Goal: Communication & Community: Answer question/provide support

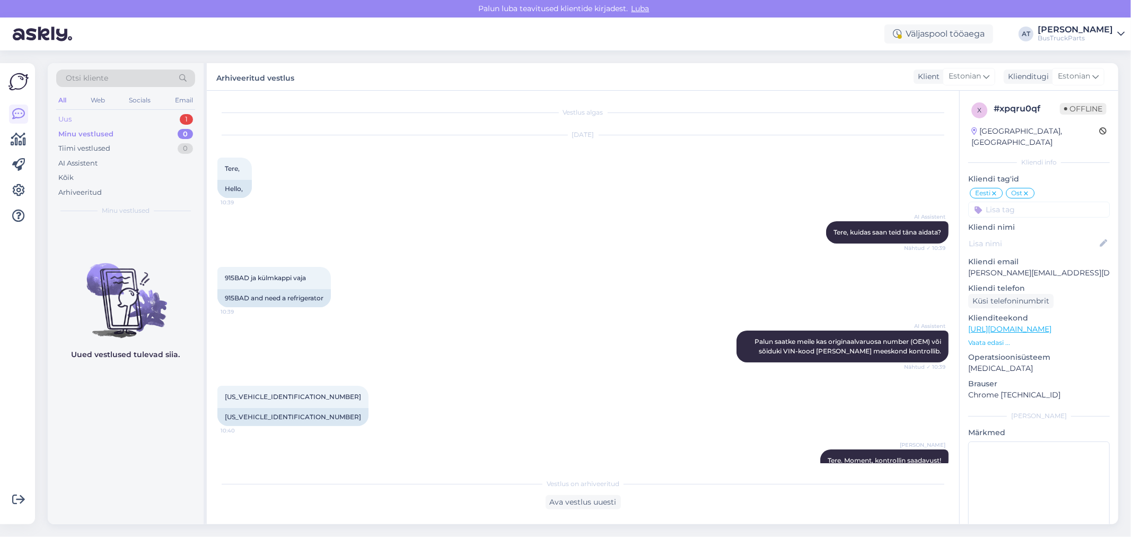
scroll to position [457, 0]
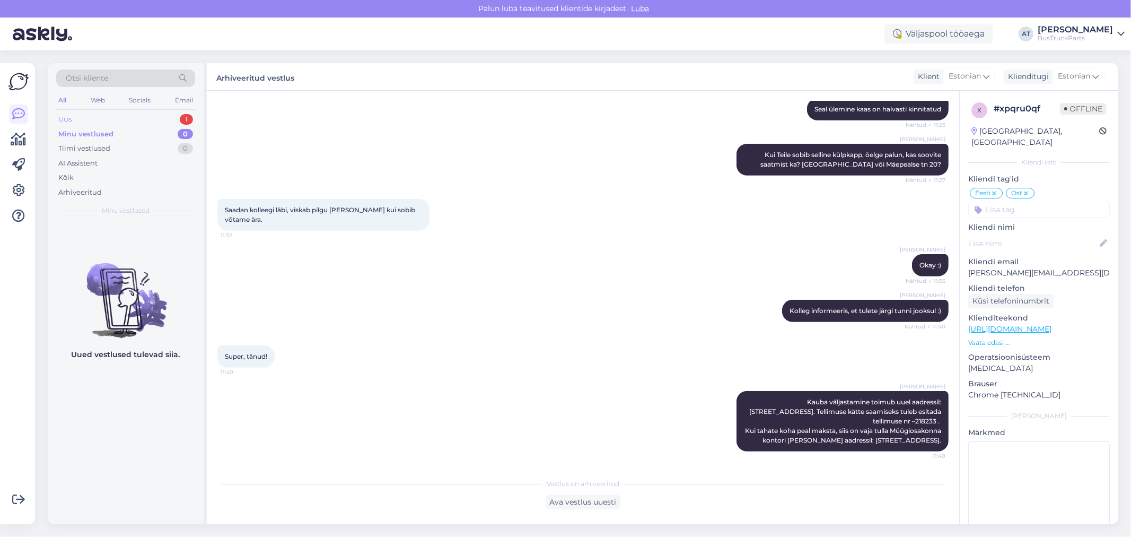
click at [101, 119] on div "Uus 1" at bounding box center [125, 119] width 139 height 15
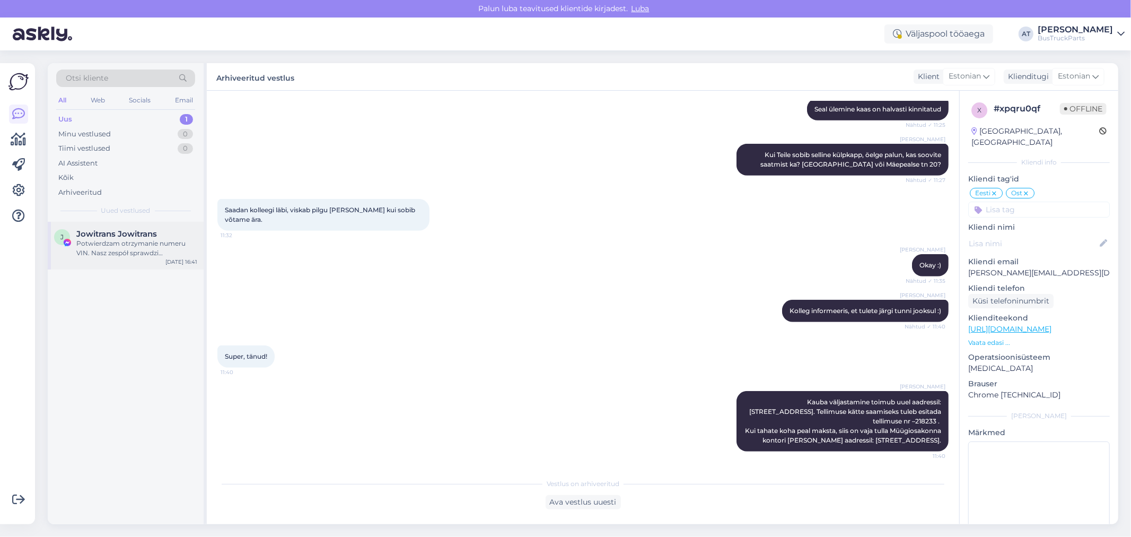
click at [109, 248] on div "Potwierdzam otrzymanie numeru VIN. Nasz zespół sprawdzi dostępność części." at bounding box center [136, 248] width 121 height 19
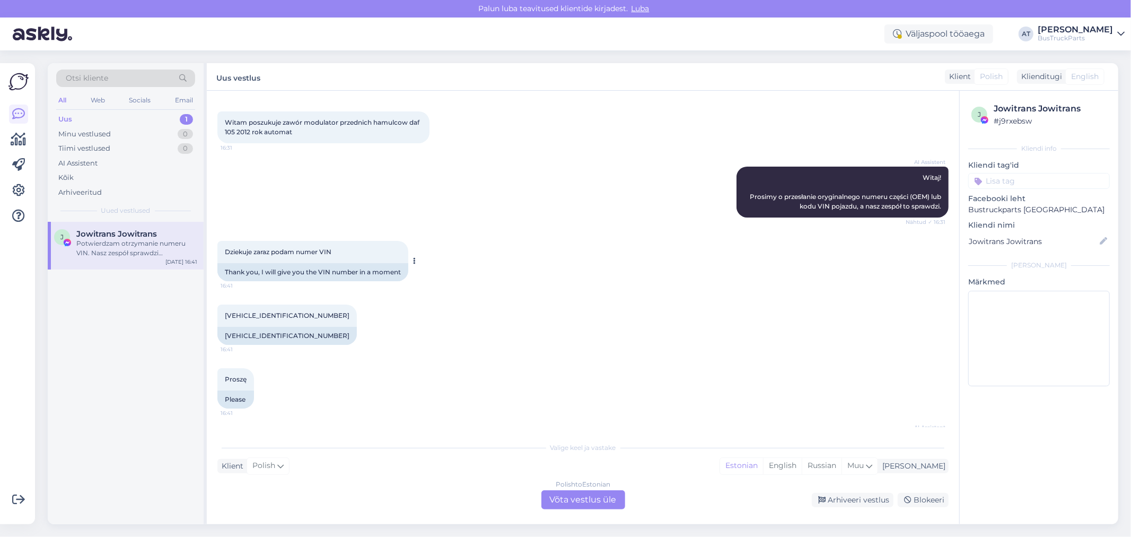
scroll to position [0, 0]
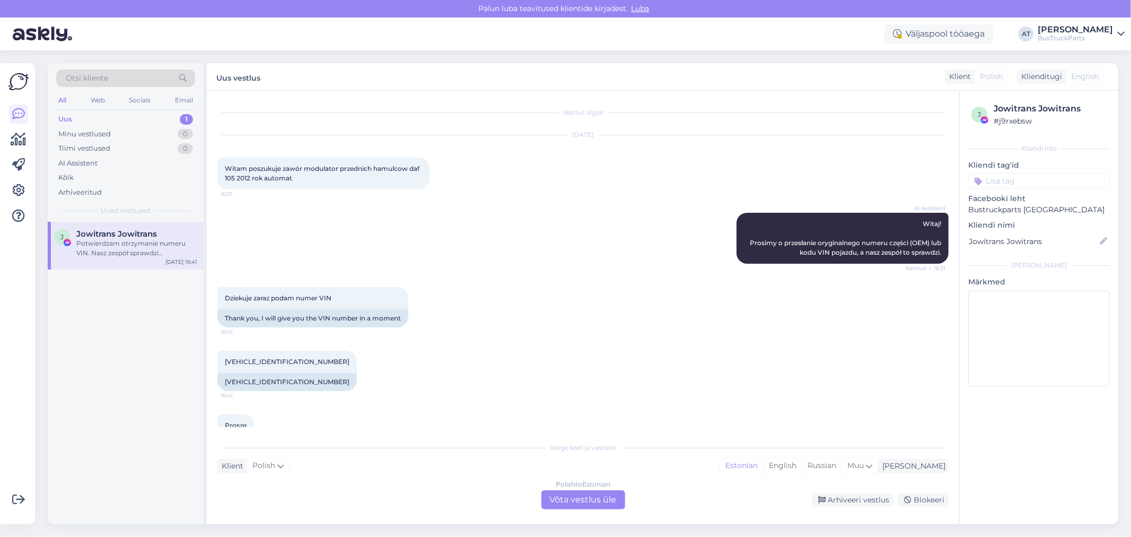
click at [586, 492] on div "Polish to Estonian Võta vestlus üle" at bounding box center [584, 499] width 84 height 19
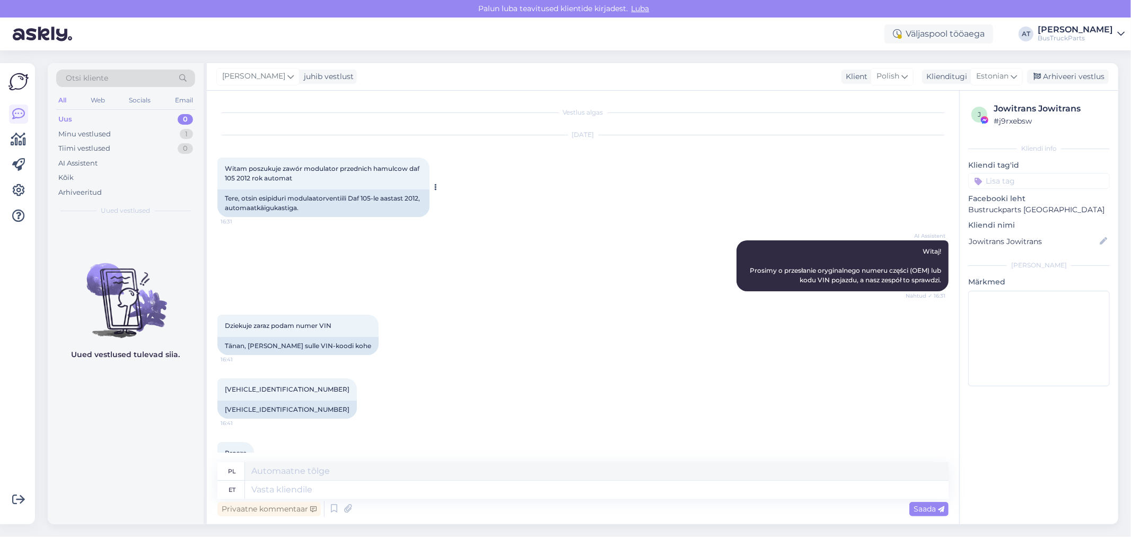
click at [261, 197] on div "Tere, otsin esipiduri modulaatorventiili Daf 105-le aastast 2012, automaatkäigu…" at bounding box center [323, 203] width 212 height 28
click at [355, 205] on div "Tere, otsin esipiduri modulaatorventiili Daf 105-le aastast 2012, automaatkäigu…" at bounding box center [323, 203] width 212 height 28
drag, startPoint x: 338, startPoint y: 207, endPoint x: 220, endPoint y: 199, distance: 119.1
click at [220, 199] on div "Tere, otsin esipiduri modulaatorventiili Daf 105-le aastast 2012, automaatkäigu…" at bounding box center [323, 203] width 212 height 28
copy div "Tere, otsin esipiduri modulaatorventiili Daf 105-le aastast 2012, automaatkäigu…"
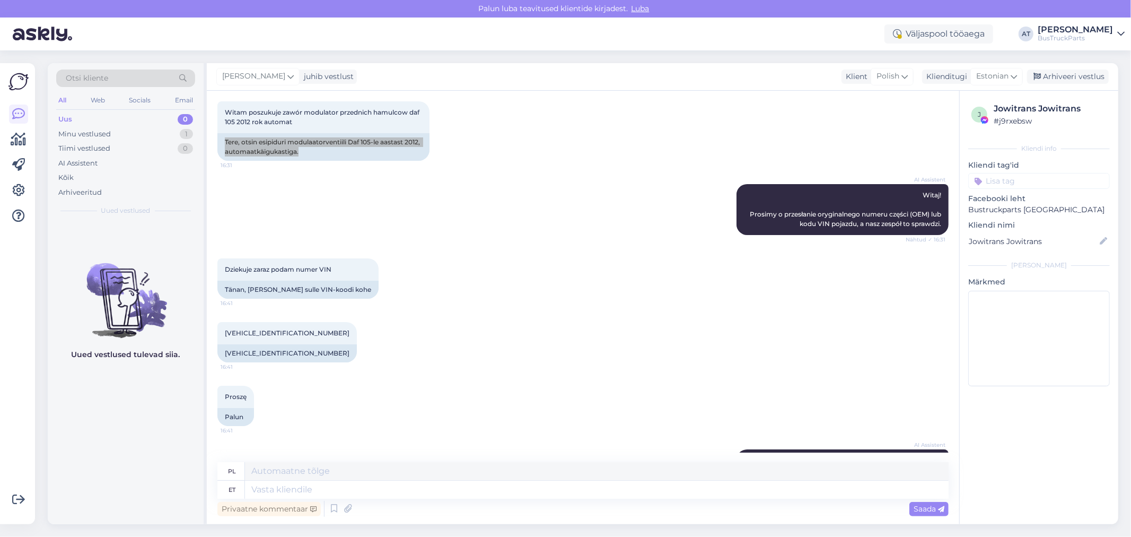
scroll to position [96, 0]
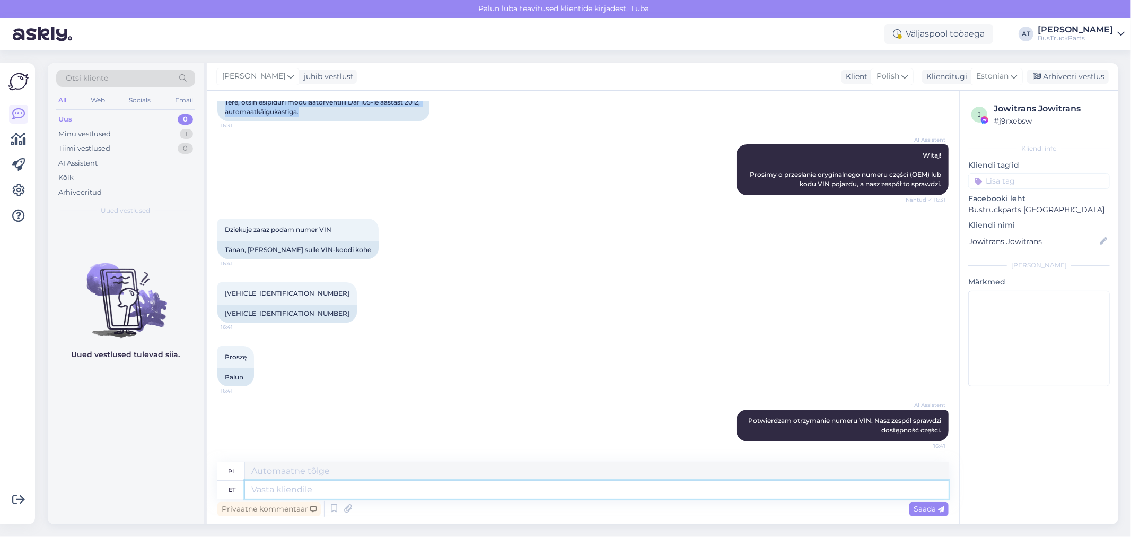
click at [373, 492] on textarea at bounding box center [597, 490] width 704 height 18
type textarea "It"
type textarea "To"
type textarea "It will"
type textarea "To będzie"
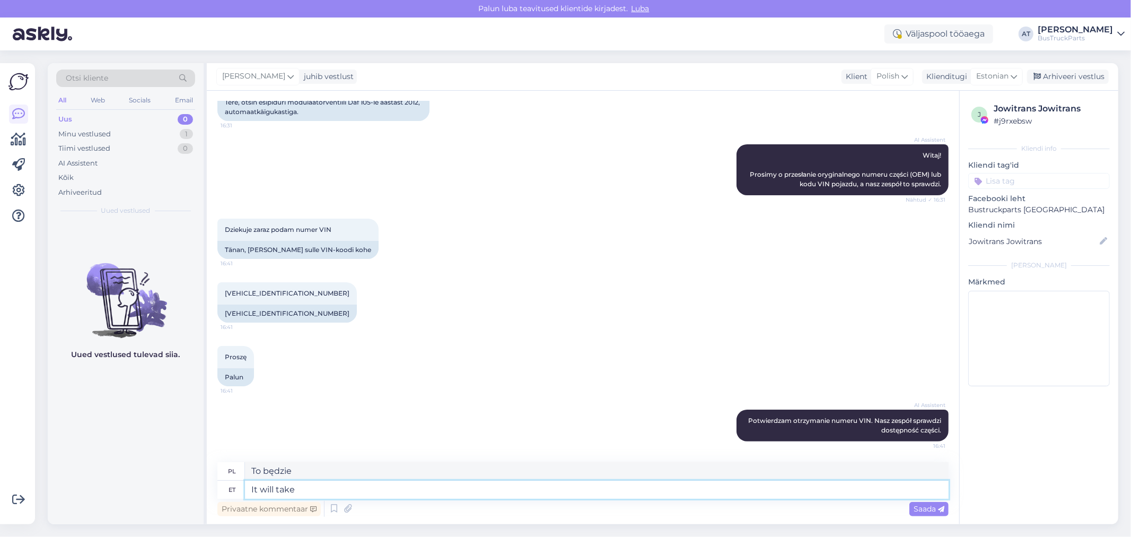
type textarea "It will take"
type textarea "To zajmie"
type textarea "It will take time."
type textarea "To zajmie [PERSON_NAME] czasu."
type textarea "It will take time. Will be"
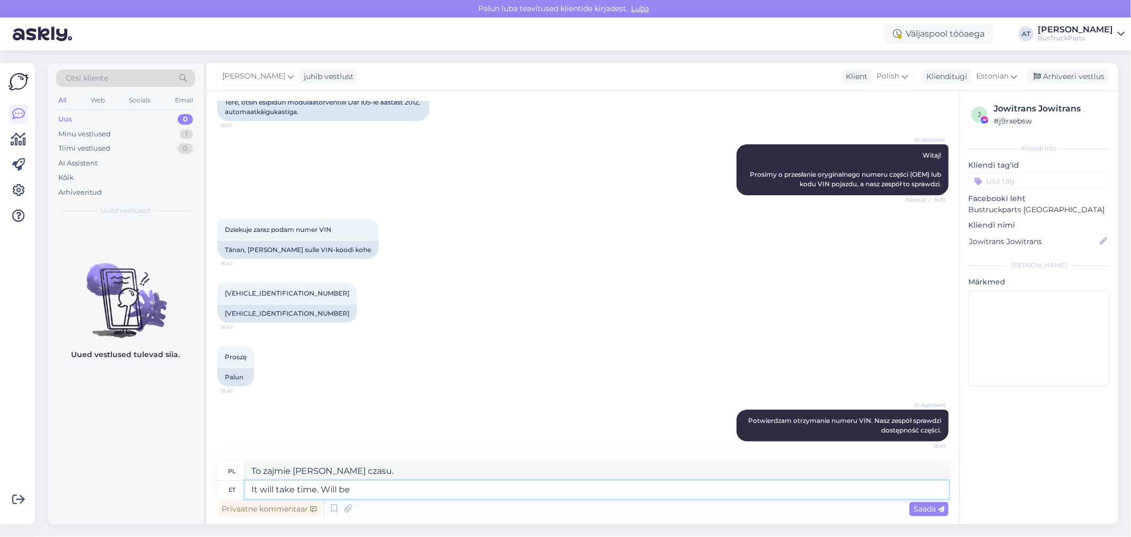
type textarea "To zajmie [PERSON_NAME] czasu. [GEOGRAPHIC_DATA]"
type textarea "It will take time. Will be ba"
type textarea "To zajmie [PERSON_NAME] czasu. Będzie dobrze."
type textarea "It will take time. Wi"
type textarea "To zajmie [PERSON_NAME] czasu."
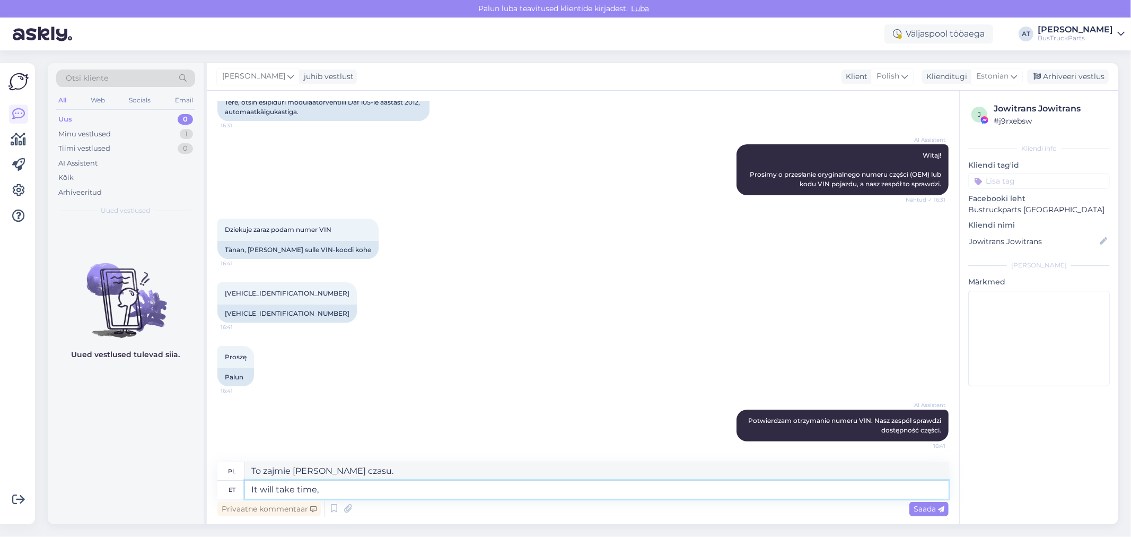
type textarea "It will take time, i"
type textarea "To zajmie [PERSON_NAME] czasu,"
type textarea "It will take time, if Y"
type textarea "To zajmie [PERSON_NAME] czasu, jeśli"
type textarea "It will take time, if You don´t hav"
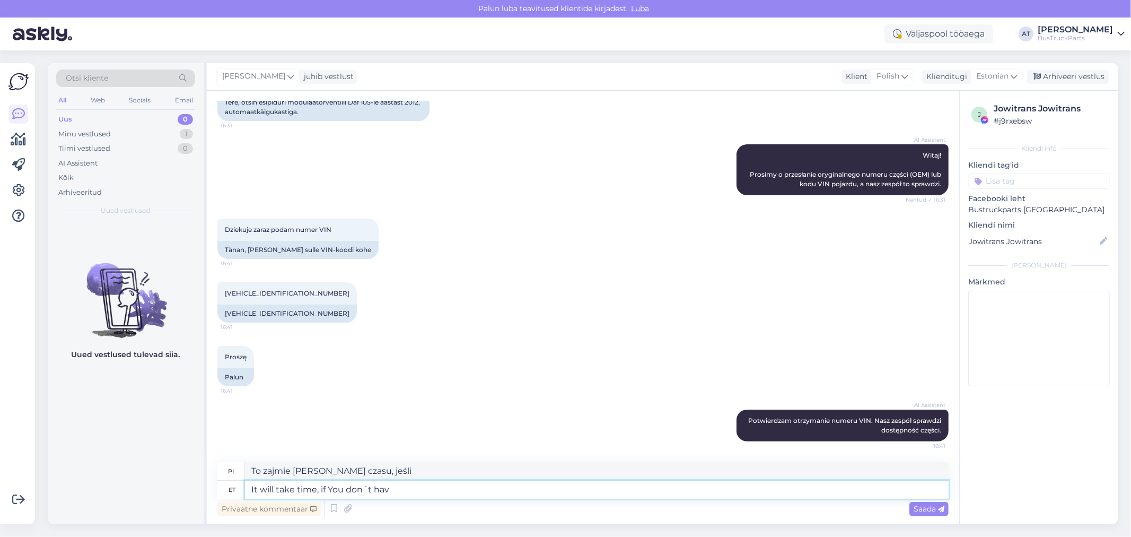
type textarea "To zajmie [PERSON_NAME] czasu, jeśli tego nie zrobisz"
type textarea "It will take time, if You don´t have"
type textarea "To zajmie [PERSON_NAME] czasu, jeśli nie masz"
type textarea "It will take time, if You don´t have originalö"
type textarea "Zajmie to [PERSON_NAME] czasu, jeśli nie masz oryginału."
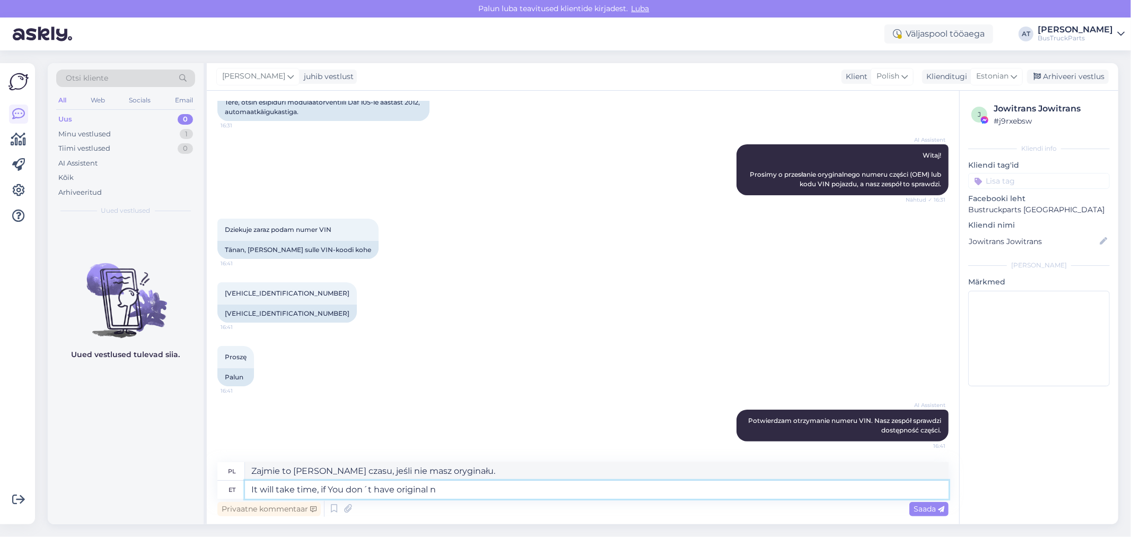
type textarea "It will take time, if You don´t have original nu"
type textarea "Jeśli nie masz oryginału, to zajmie to [PERSON_NAME] czasu"
type textarea "It will take time, if You don´t have original number,"
type textarea "Jeśli nie masz oryginalnego numeru, to zajmie to [PERSON_NAME] czasu,"
type textarea "It will take time, if You don´t have original number, do"
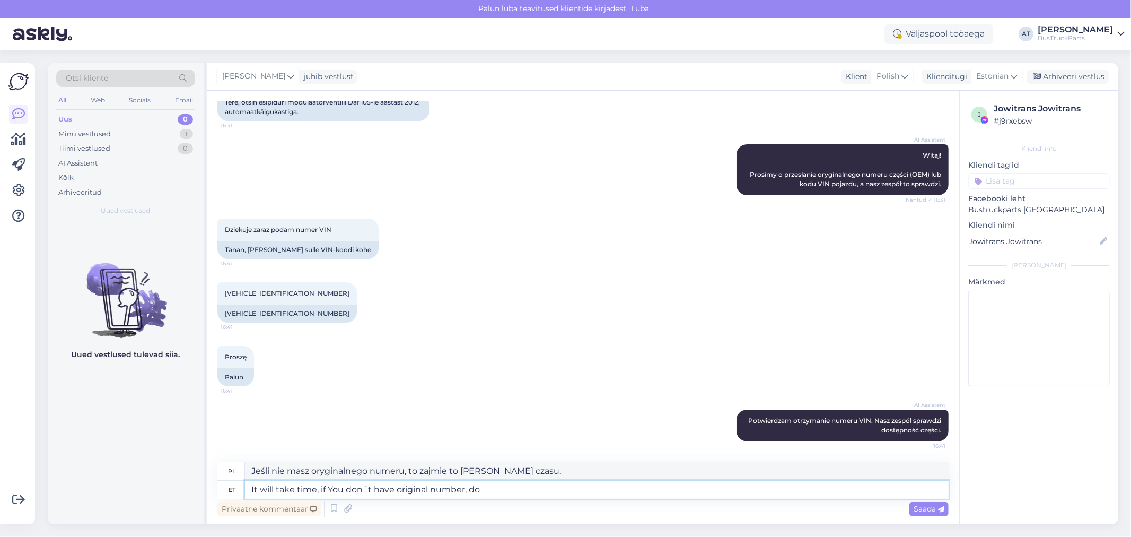
type textarea "Jeśli nie masz oryginalnego numeru, to zajmie to [PERSON_NAME] czasu."
type textarea "It will take time, if You don´t have original number, don´t YO"
type textarea "To zajmie [PERSON_NAME] czasu, jeśli nie masz oryginalnego numeru, nie"
type textarea "It will take time, if You don´t have original number, don´t YOu?"
type textarea "Zajmie to [PERSON_NAME] czasu, jeśli nie masz oryginalnego numeru, prawda?"
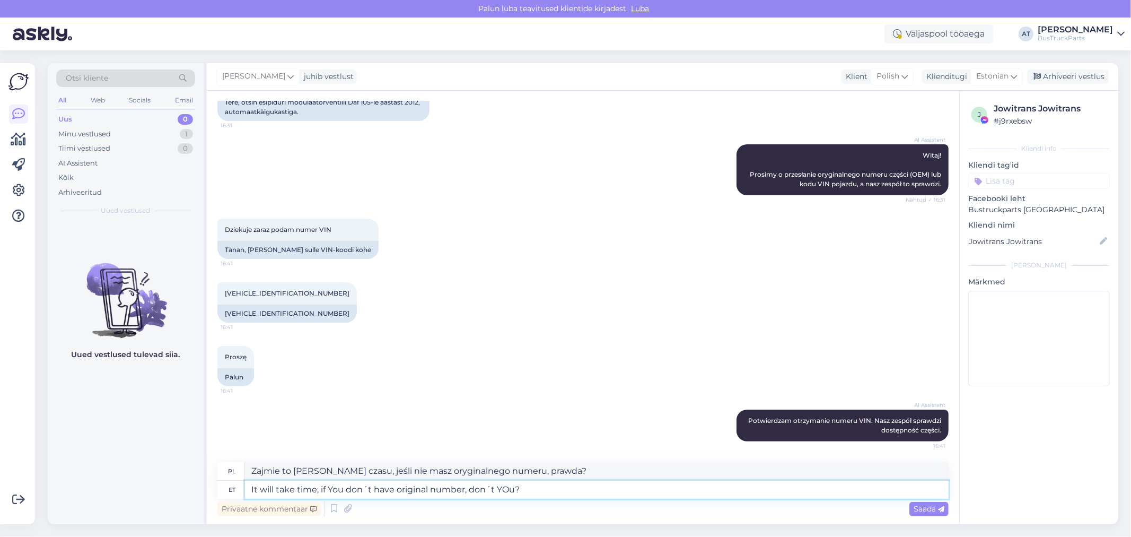
click at [508, 491] on textarea "It will take time, if You don´t have original number, don´t YOu?" at bounding box center [597, 490] width 704 height 18
type textarea "It will take time, if You don´t have original number, don´t You?"
click at [562, 488] on textarea "It will take time, if You don´t have original number, don´t You?" at bounding box center [597, 490] width 704 height 18
type textarea "Jeśli nie masz oryginalnego numeru, to zajmie trochę czasu, prawda?"
click at [554, 496] on textarea "It will take time, if You don´t have original number, don´t You?" at bounding box center [597, 490] width 704 height 18
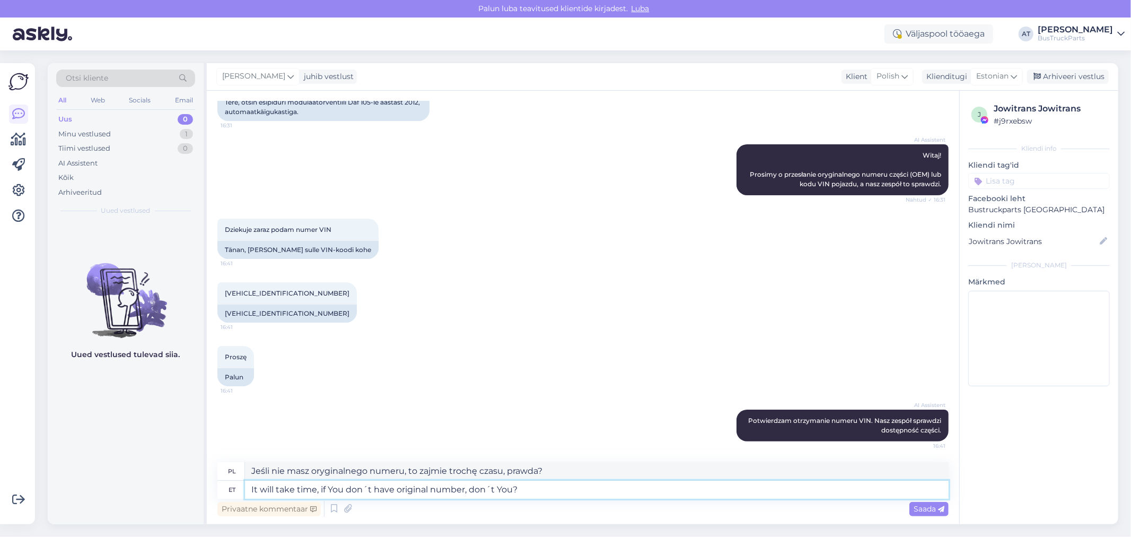
paste textarea "'t have original number, don'"
type textarea "It will take time, if You don't have original number, don't You?"
click at [927, 509] on span "Saada" at bounding box center [929, 509] width 31 height 10
drag, startPoint x: 930, startPoint y: 510, endPoint x: 924, endPoint y: 509, distance: 5.9
click at [930, 510] on span "Saada" at bounding box center [929, 509] width 31 height 10
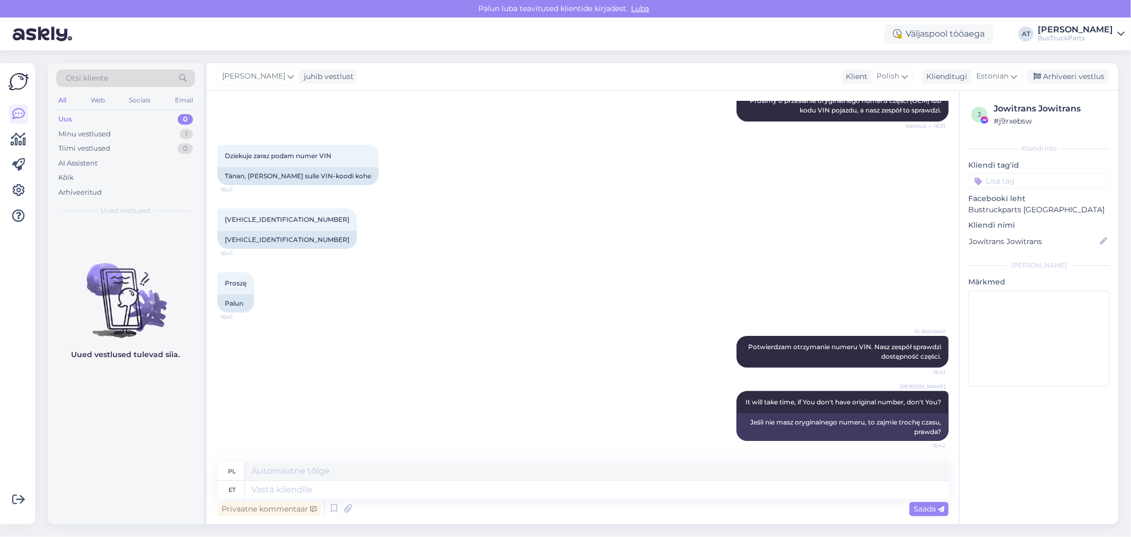
scroll to position [61, 0]
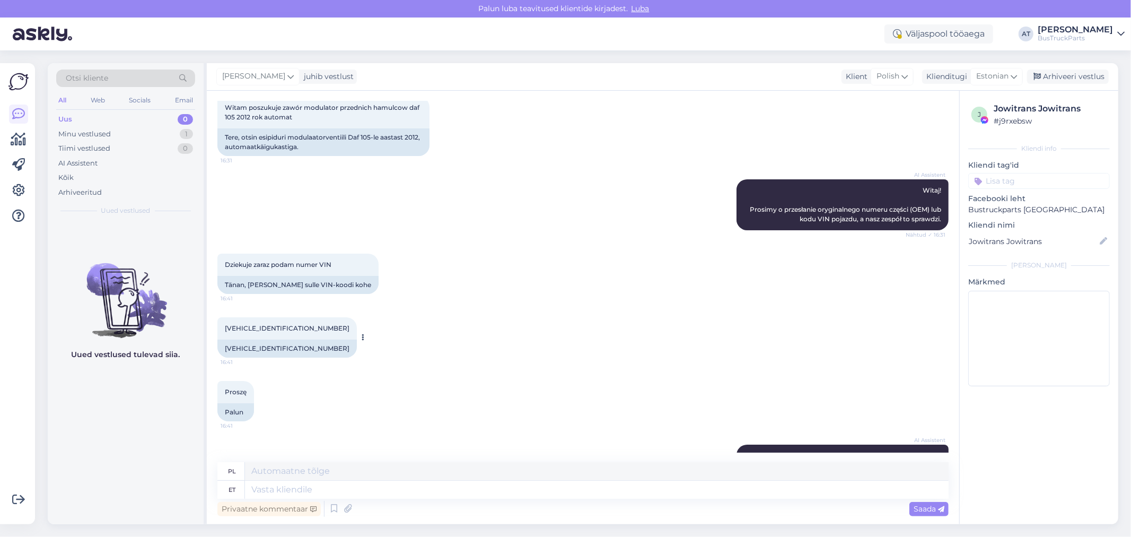
click at [249, 350] on div "[VEHICLE_IDENTIFICATION_NUMBER]" at bounding box center [286, 348] width 139 height 18
copy div "[VEHICLE_IDENTIFICATION_NUMBER]"
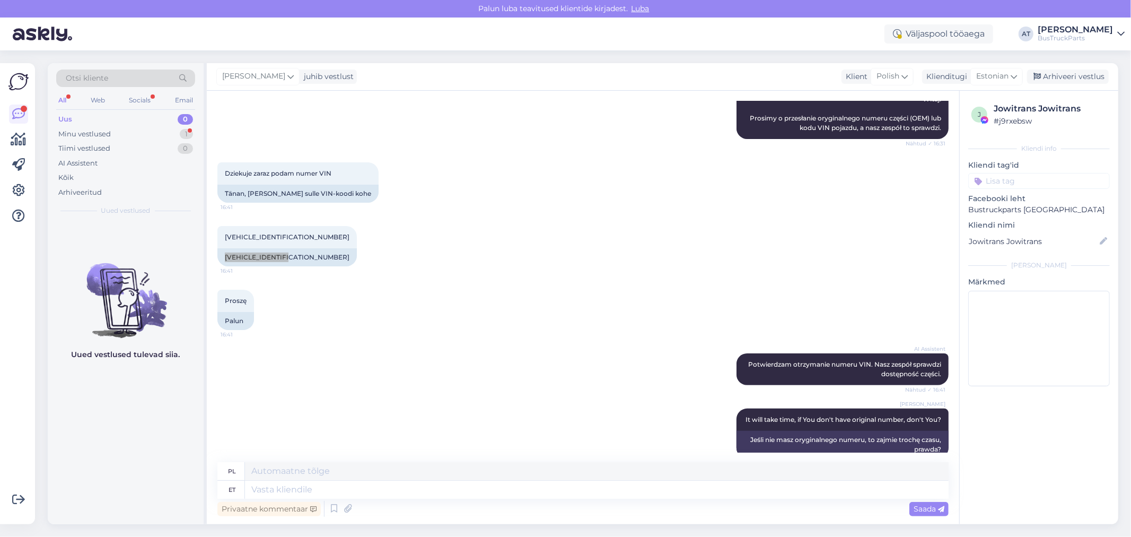
scroll to position [0, 0]
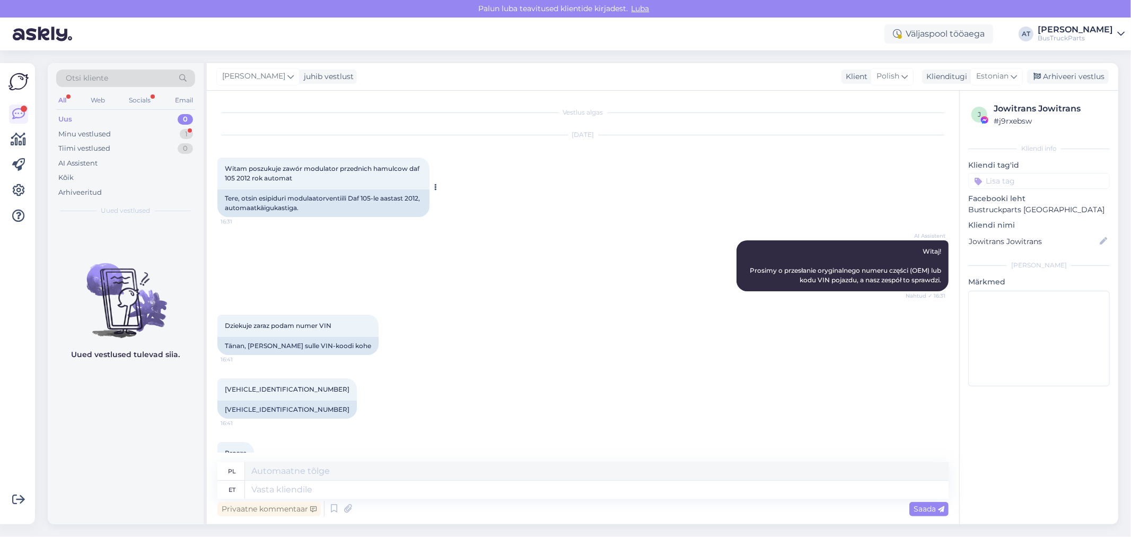
click at [285, 199] on div "Tere, otsin esipiduri modulaatorventiili Daf 105-le aastast 2012, automaatkäigu…" at bounding box center [323, 203] width 212 height 28
click at [339, 168] on span "Witam poszukuje zawór modulator przednich hamulcow daf 105 2012 rok automat" at bounding box center [323, 173] width 196 height 18
drag, startPoint x: 293, startPoint y: 197, endPoint x: 336, endPoint y: 196, distance: 43.5
click at [336, 196] on div "Tere, otsin esipiduri modulaatorventiili Daf 105-le aastast 2012, automaatkäigu…" at bounding box center [323, 203] width 212 height 28
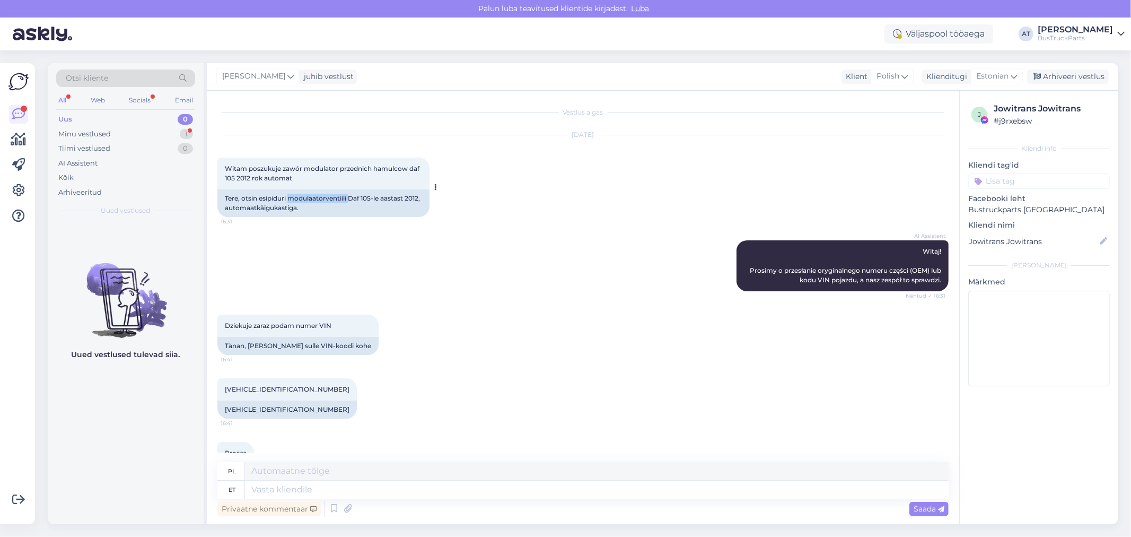
click at [336, 196] on div "Tere, otsin esipiduri modulaatorventiili Daf 105-le aastast 2012, automaatkäigu…" at bounding box center [323, 203] width 212 height 28
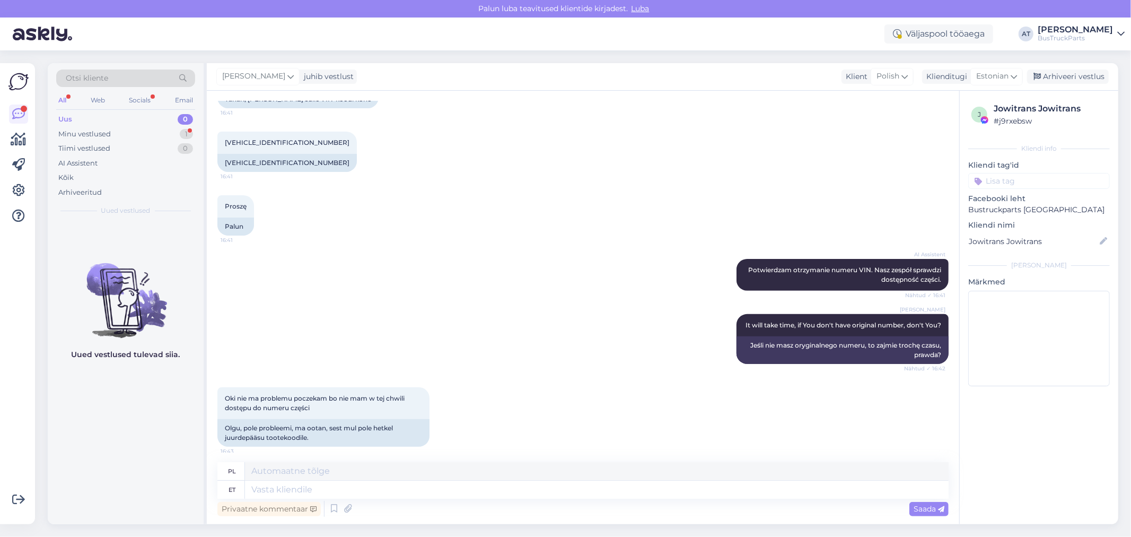
scroll to position [261, 0]
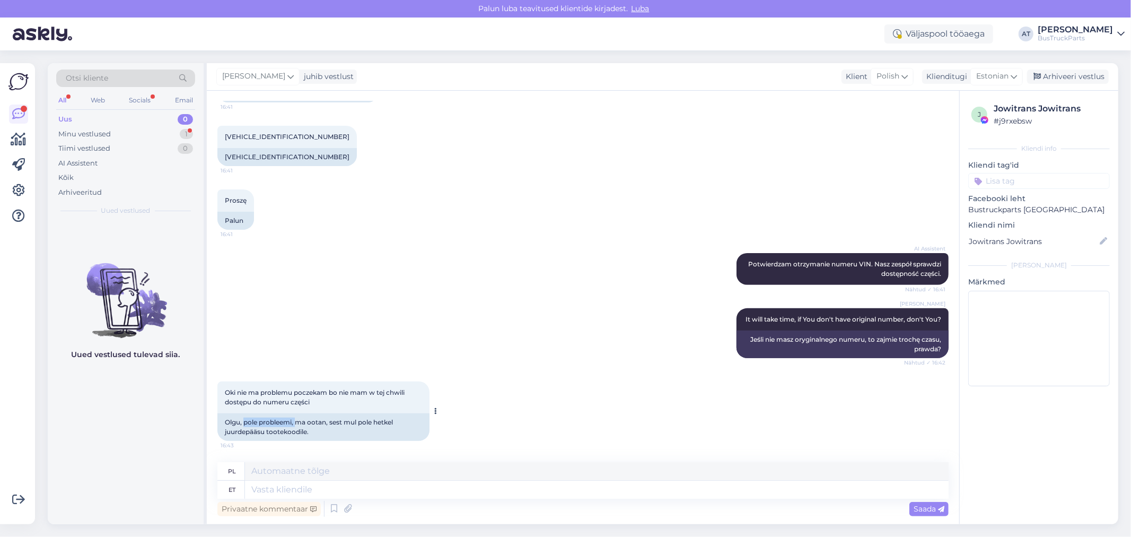
drag, startPoint x: 245, startPoint y: 421, endPoint x: 299, endPoint y: 421, distance: 54.1
click at [299, 421] on div "Olgu, pole probleemi, ma ootan, sest mul pole hetkel juurdepääsu tootekoodile." at bounding box center [323, 427] width 212 height 28
click at [327, 428] on div "Olgu, pole probleemi, ma ootan, sest mul pole hetkel juurdepääsu tootekoodile." at bounding box center [323, 427] width 212 height 28
click at [1015, 81] on icon at bounding box center [1014, 77] width 6 height 12
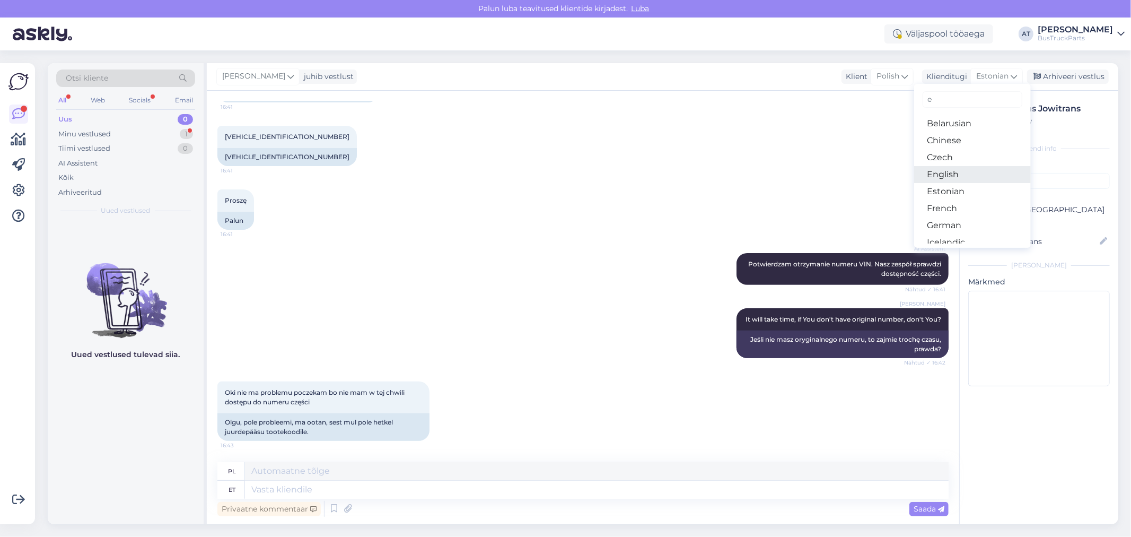
type input "e"
click at [967, 168] on link "English" at bounding box center [972, 174] width 117 height 17
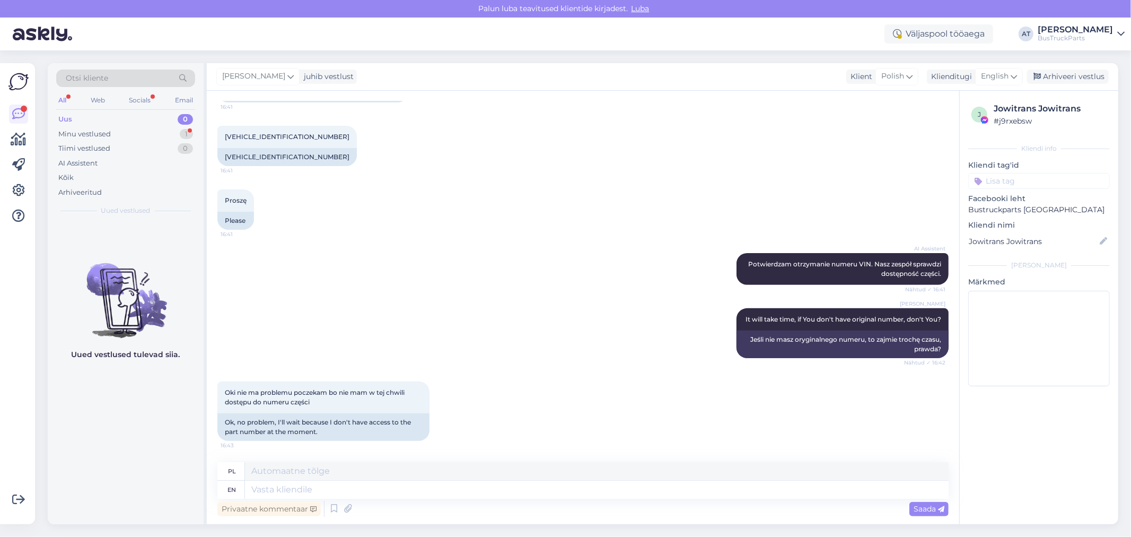
click at [767, 223] on div "Proszę 16:41 Please" at bounding box center [582, 210] width 731 height 64
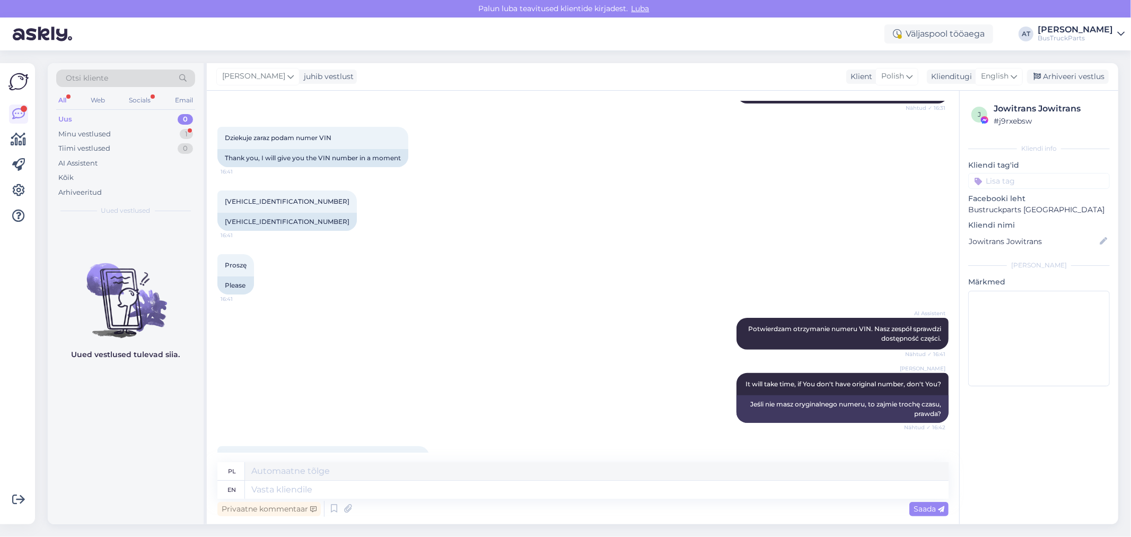
scroll to position [25, 0]
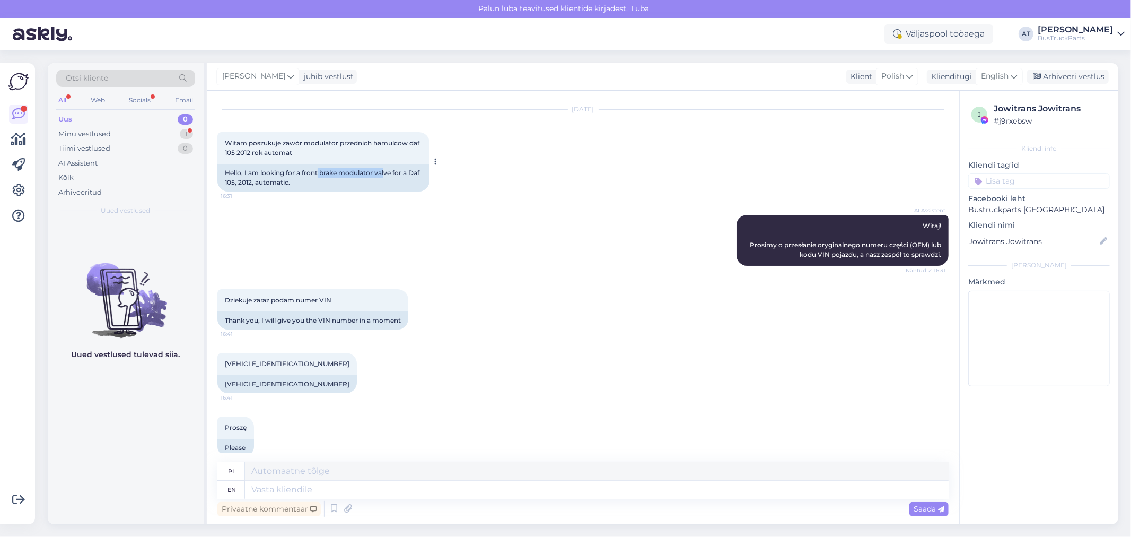
drag, startPoint x: 319, startPoint y: 171, endPoint x: 385, endPoint y: 168, distance: 66.4
click at [385, 168] on div "Hello, I am looking for a front brake modulator valve for a Daf 105, 2012, auto…" at bounding box center [323, 178] width 212 height 28
click at [389, 177] on div "Hello, I am looking for a front brake modulator valve for a Daf 105, 2012, auto…" at bounding box center [323, 178] width 212 height 28
drag, startPoint x: 393, startPoint y: 172, endPoint x: 321, endPoint y: 169, distance: 71.7
click at [321, 169] on div "Hello, I am looking for a front brake modulator valve for a Daf 105, 2012, auto…" at bounding box center [323, 178] width 212 height 28
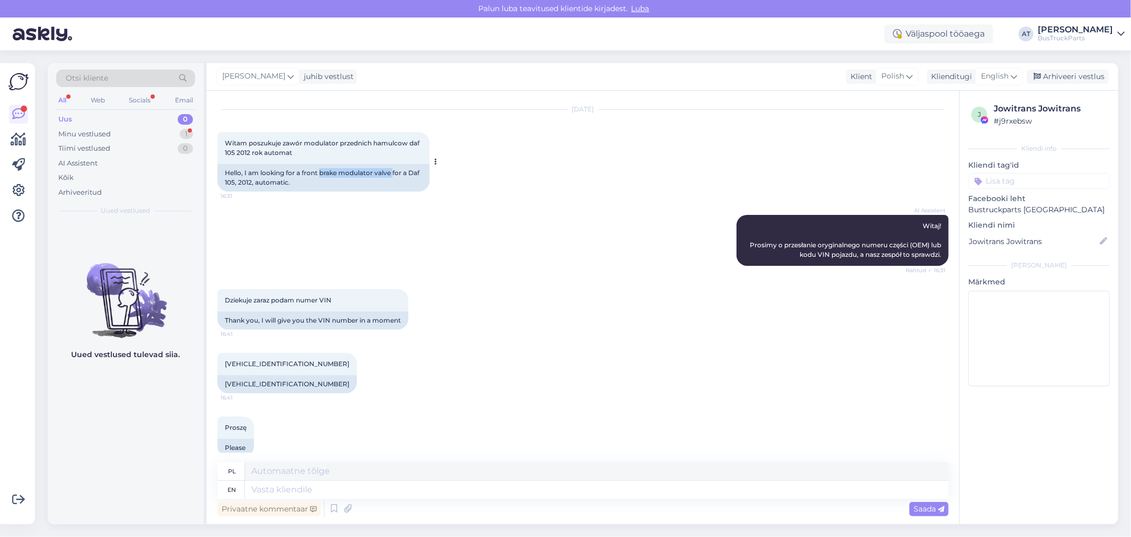
copy div "brake modulator valve"
click at [606, 490] on textarea at bounding box center [597, 490] width 704 height 18
type textarea "Please, c"
type textarea "Proszę,"
type textarea "Please, check t"
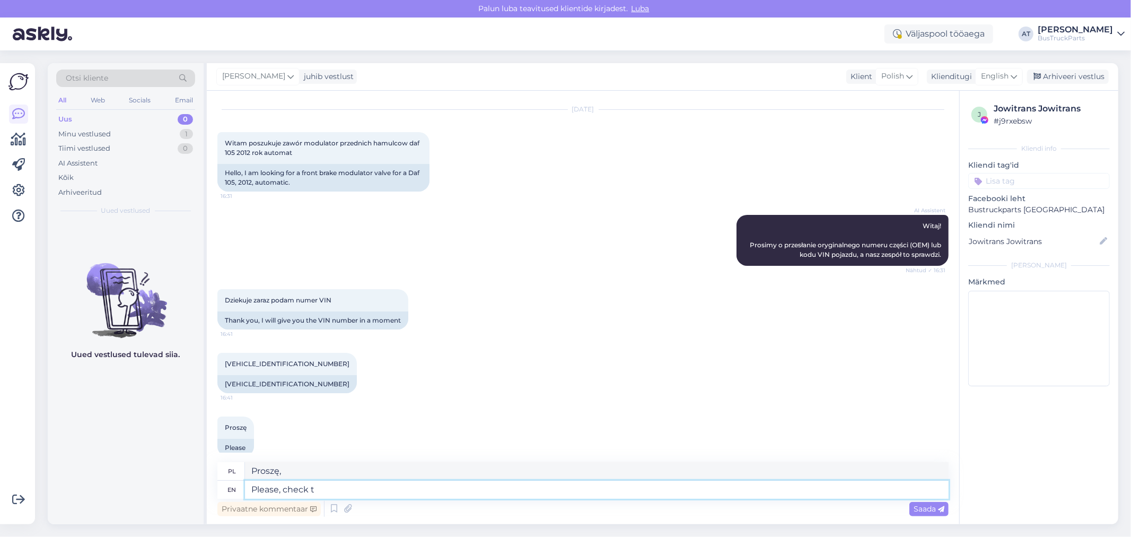
type textarea "Proszę sprawdzić"
type textarea "Please, check this o"
type textarea "Proszę to sprawdzić"
paste textarea "[URL][DOMAIN_NAME]"
type textarea "Please, check this one [URL][DOMAIN_NAME]"
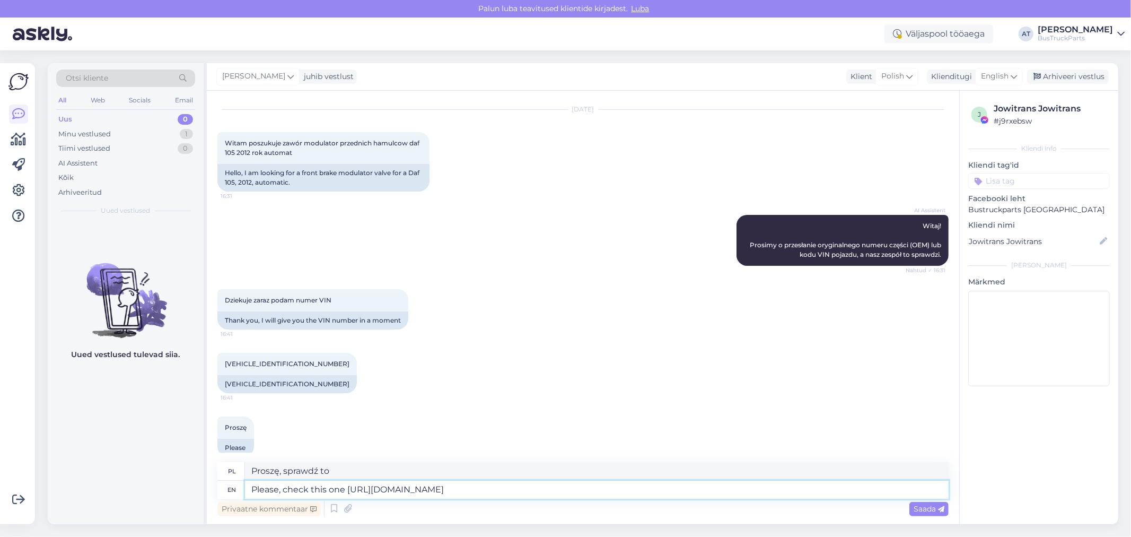
type textarea "Proszę sprawdzić ten [URL][DOMAIN_NAME]"
type textarea "Please, check this one [URL][DOMAIN_NAME]"
click at [927, 502] on div "Saada" at bounding box center [929, 509] width 39 height 14
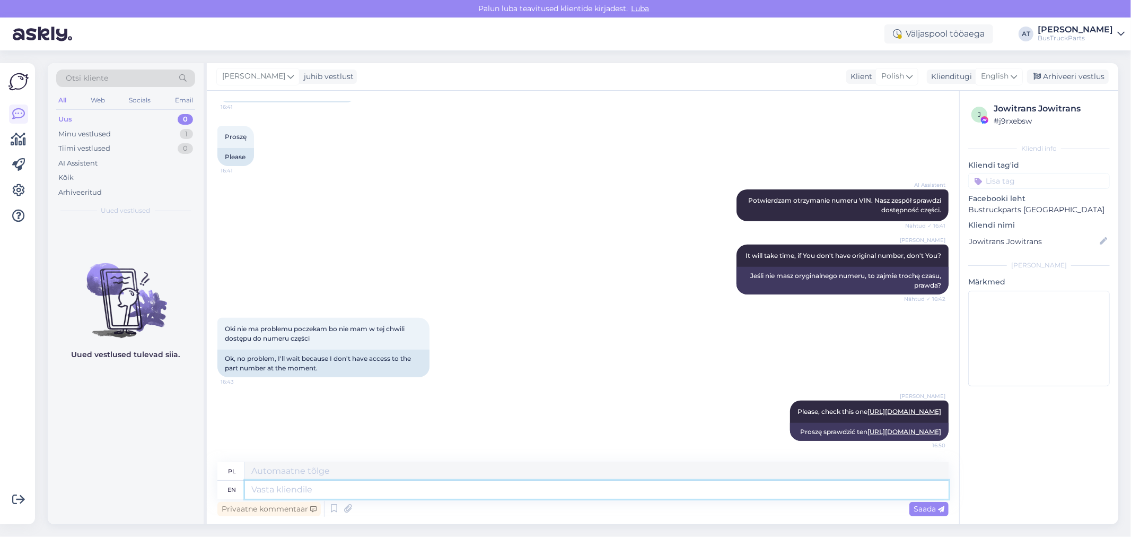
drag, startPoint x: 473, startPoint y: 486, endPoint x: 483, endPoint y: 485, distance: 9.7
click at [473, 486] on textarea at bounding box center [597, 490] width 704 height 18
type textarea "But"
type textarea "Ale"
type textarea "But actually,"
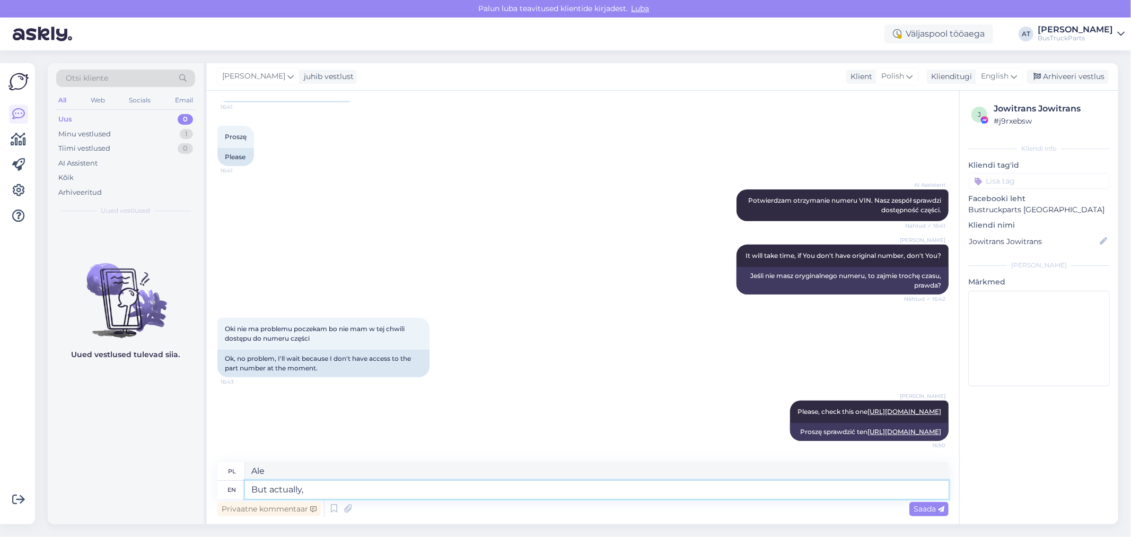
type textarea "Ale tak naprawdę,"
type textarea "But actually, will b"
type textarea "Ale tak naprawdę, będzie"
type textarea "But actually, will be"
type textarea "Ale tak naprawdę będzie"
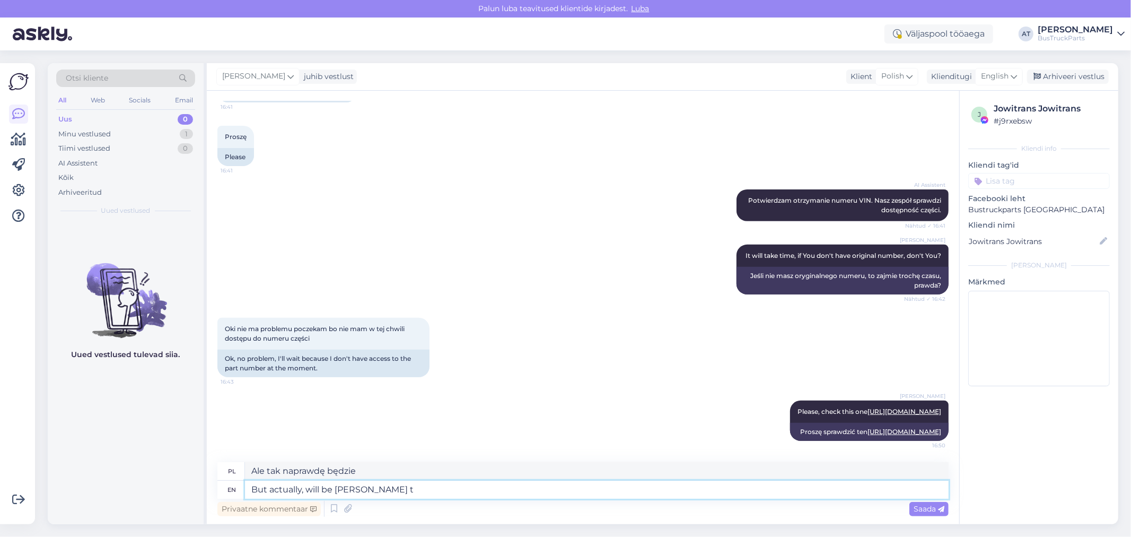
type textarea "But actually, will be [PERSON_NAME] to"
type textarea "Ale tak naprawdę będzie lepiej"
type textarea "But actually, will be better to k"
type textarea "Ale tak naprawdę lepiej będzie"
type textarea "But actually, will be better to know"
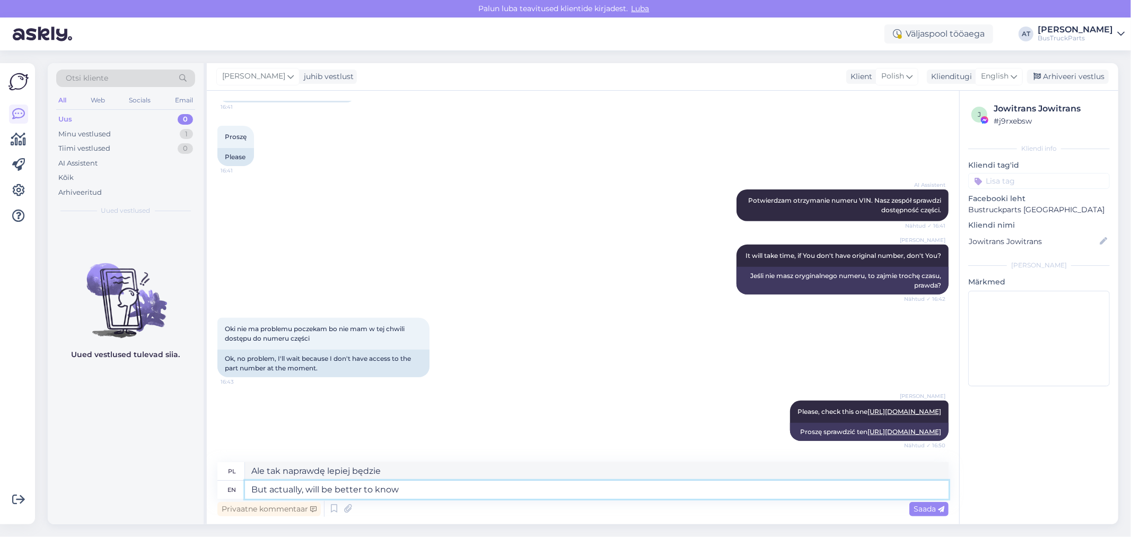
type textarea "Ale tak naprawdę lepiej będzie wiedzieć"
type textarea "But actually, will be better to know WABCO n"
type textarea "Ale tak naprawdę lepiej będzie poznać WABCO"
type textarea "But actually, will be better to know WABCO number"
type textarea "Ale tak naprawdę lepiej będzie znać numer WABCO"
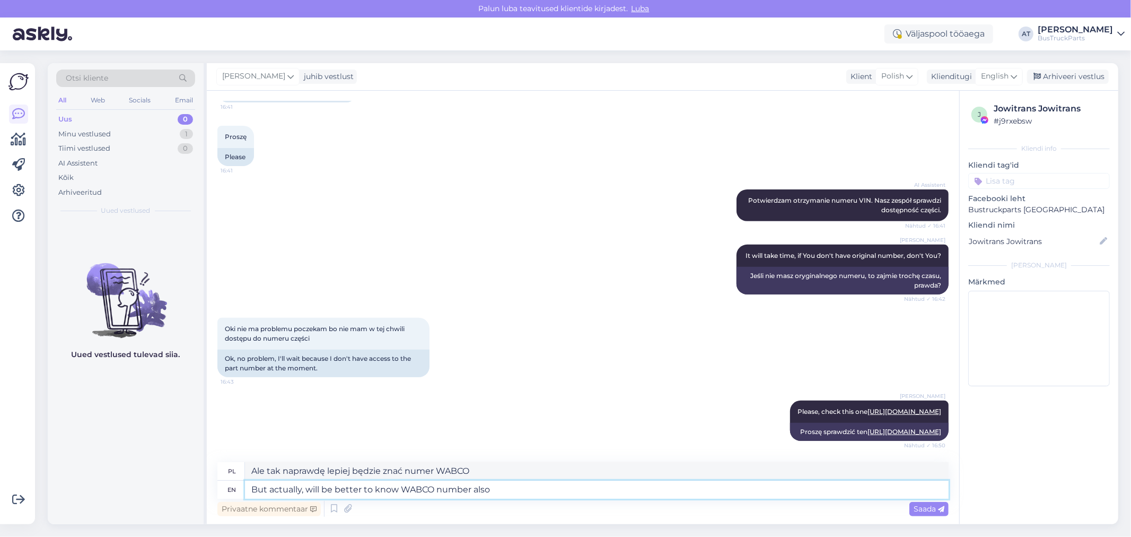
type textarea "But actually, will be better to know WABCO number also"
type textarea "Ale tak naprawdę lepiej będzie znać też numer WABCO"
paste textarea
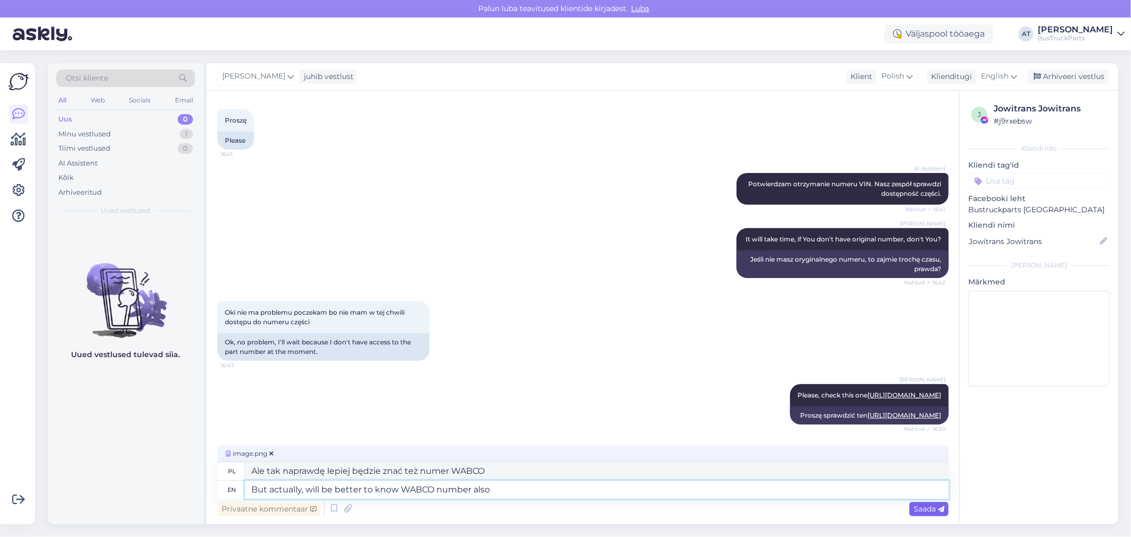
type textarea "But actually, will be better to know WABCO number also"
click at [929, 504] on span "Saada" at bounding box center [929, 509] width 31 height 10
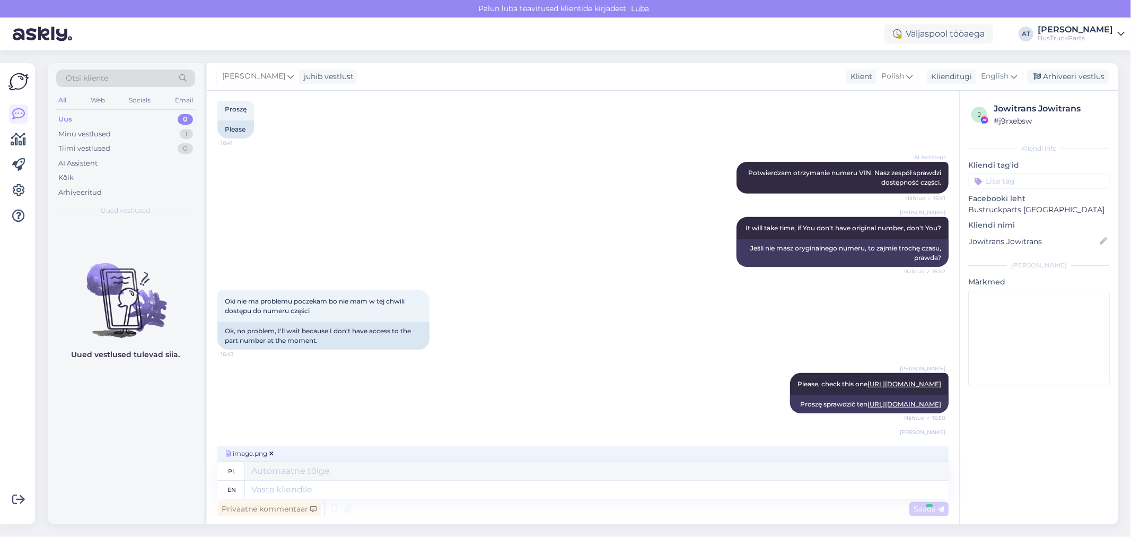
scroll to position [475, 0]
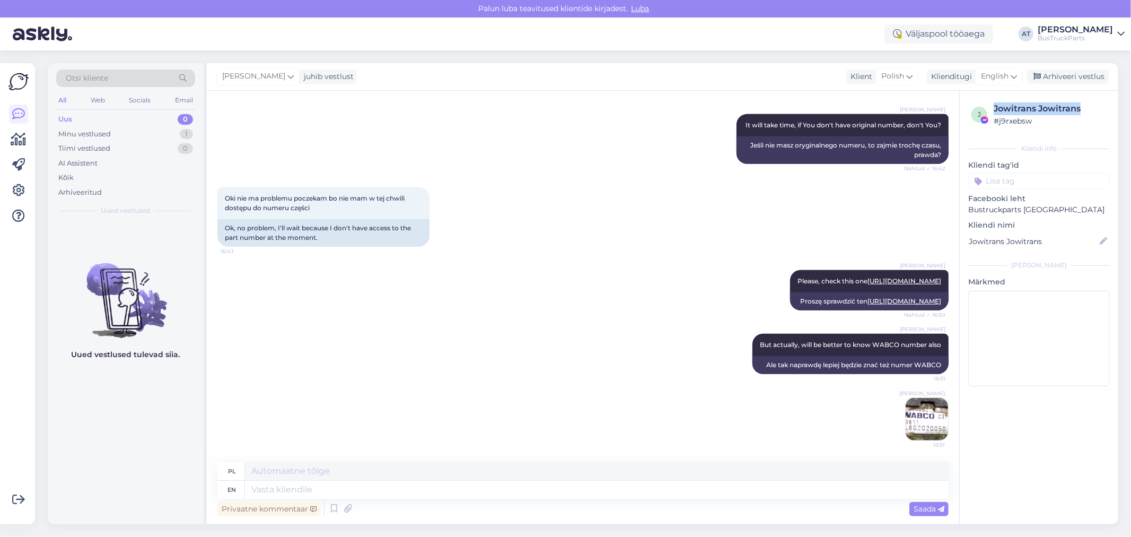
drag, startPoint x: 1080, startPoint y: 112, endPoint x: 996, endPoint y: 110, distance: 84.9
click at [996, 110] on div "Jowitrans Jowitrans" at bounding box center [1050, 108] width 113 height 13
click at [1005, 107] on div "Jowitrans Jowitrans" at bounding box center [1050, 108] width 113 height 13
click at [1075, 105] on div "Jowitrans Jowitrans" at bounding box center [1050, 108] width 113 height 13
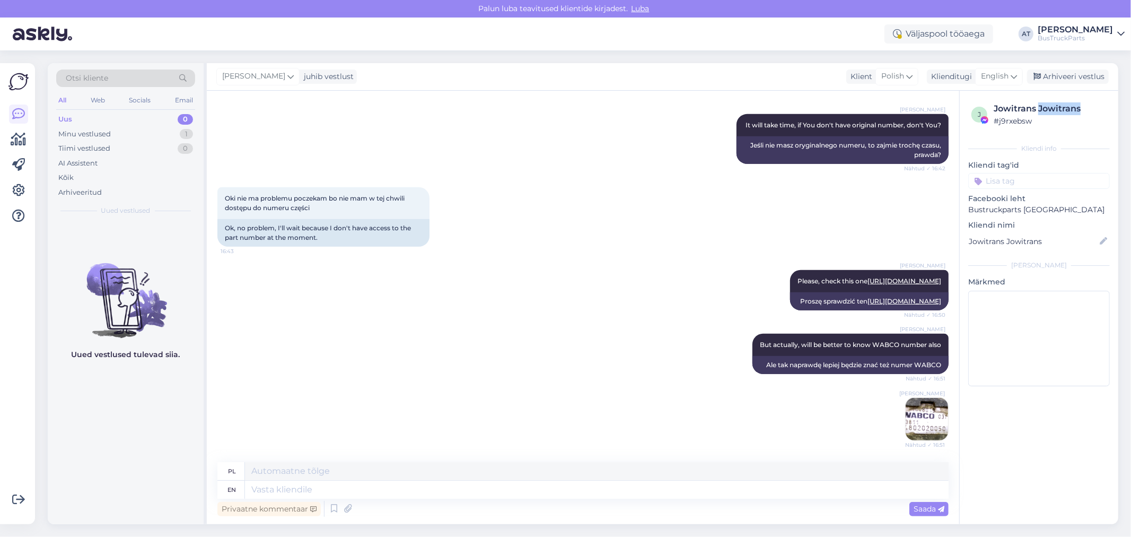
click at [1075, 105] on div "Jowitrans Jowitrans" at bounding box center [1050, 108] width 113 height 13
copy div "Jowitrans"
click at [1006, 177] on input at bounding box center [1040, 181] width 142 height 16
type input "[GEOGRAPHIC_DATA]"
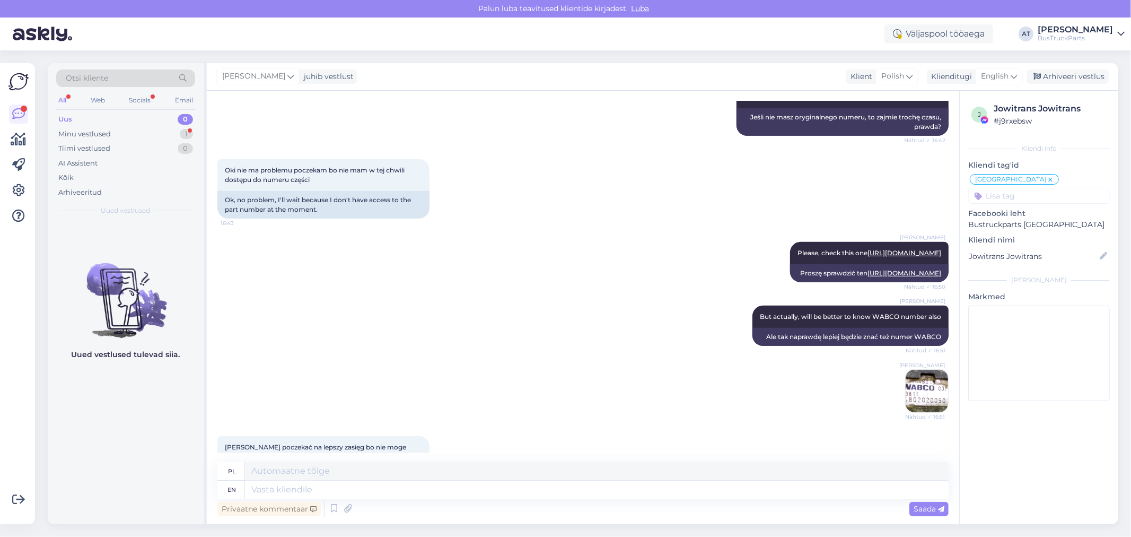
scroll to position [576, 0]
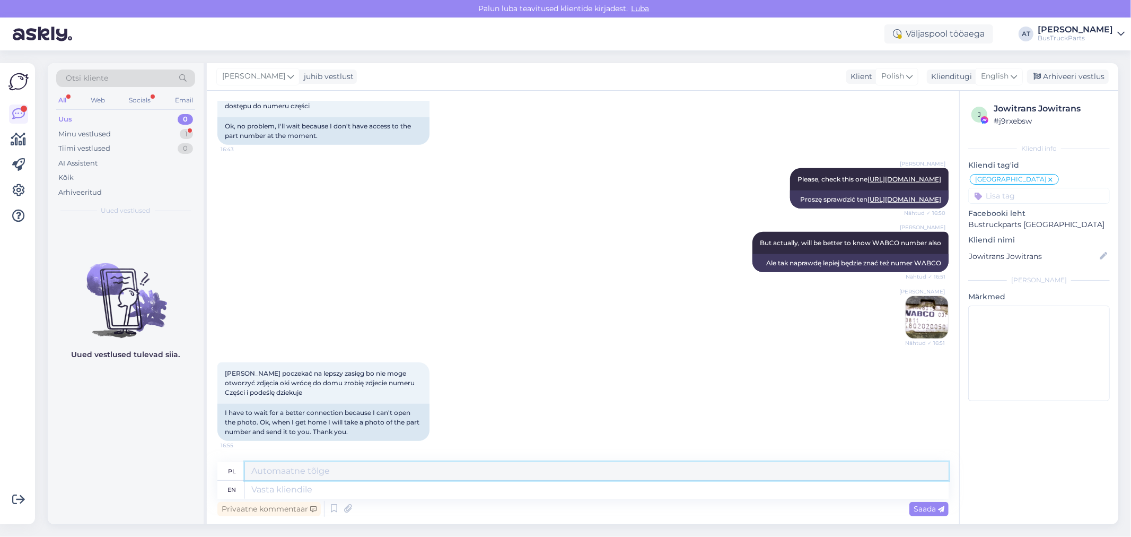
click at [442, 479] on textarea at bounding box center [597, 471] width 704 height 18
click at [474, 470] on textarea at bounding box center [597, 471] width 704 height 18
type textarea "Very Good! Thank You!"
click at [685, 484] on textarea at bounding box center [597, 490] width 704 height 18
click at [927, 509] on span "Saada" at bounding box center [929, 509] width 31 height 10
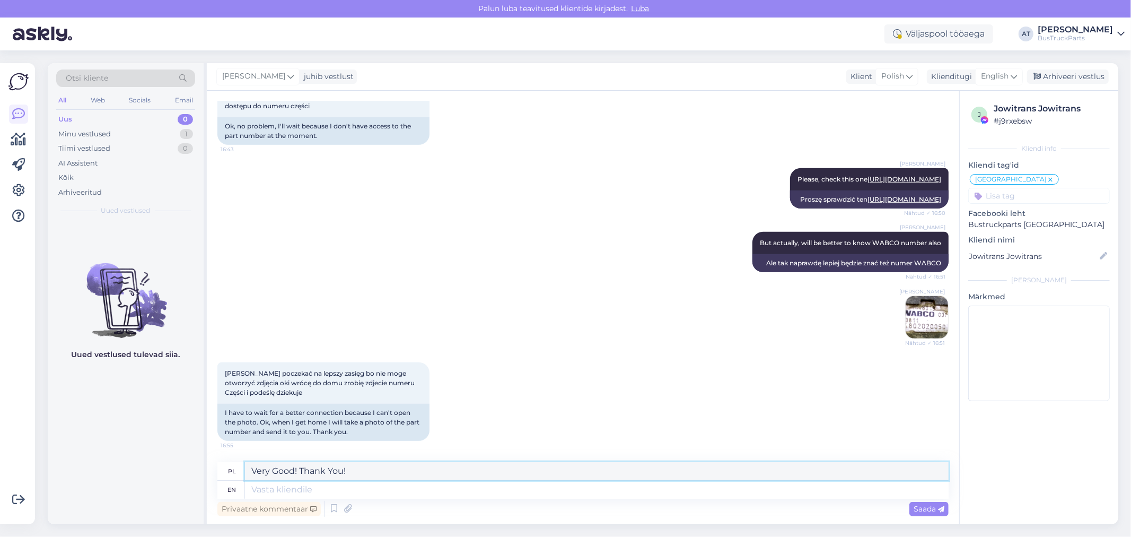
drag, startPoint x: 386, startPoint y: 472, endPoint x: 239, endPoint y: 469, distance: 146.9
click at [239, 469] on div "pl Very Good! Thank You!" at bounding box center [582, 471] width 731 height 19
click at [464, 489] on textarea at bounding box center [597, 490] width 704 height 18
paste textarea "Very Good! Thank You!"
type textarea "Very Good! Thank You!"
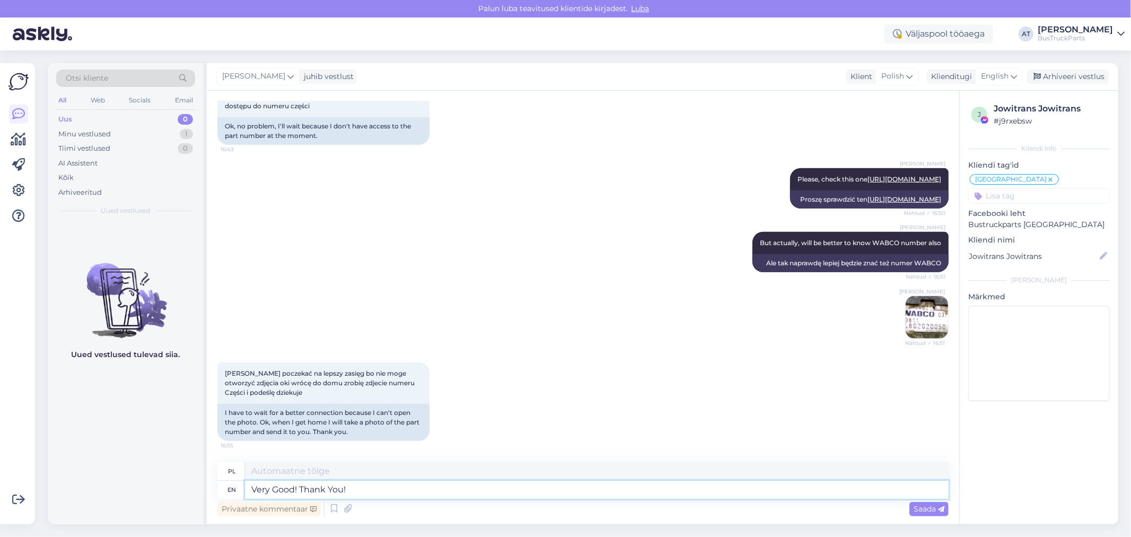
type textarea "Bardzo dobrze! Dziękuję!"
type textarea "Very Good! Thank You!"
click at [929, 505] on span "Saada" at bounding box center [929, 509] width 31 height 10
click at [915, 507] on span "Saada" at bounding box center [929, 509] width 31 height 10
